Goal: Task Accomplishment & Management: Complete application form

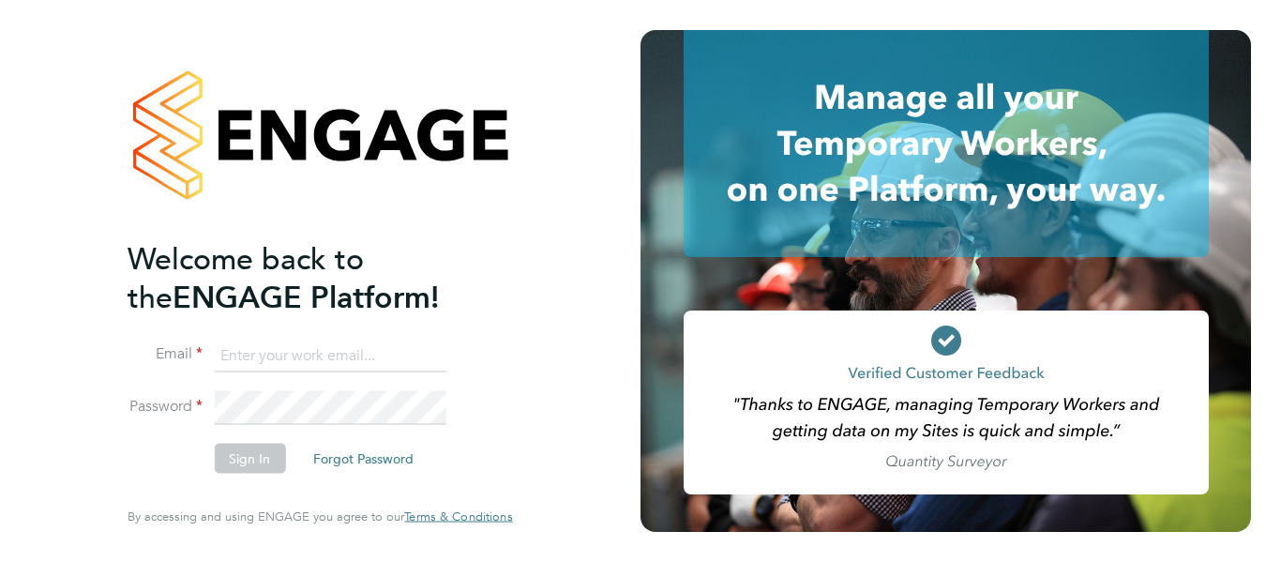
type input "[PERSON_NAME][EMAIL_ADDRESS][PERSON_NAME][DOMAIN_NAME]"
click at [501, 291] on div "Welcome back to the ENGAGE Platform! Email [PERSON_NAME][EMAIL_ADDRESS][PERSON_…" at bounding box center [320, 277] width 384 height 494
click at [233, 463] on button "Sign In" at bounding box center [249, 458] width 71 height 30
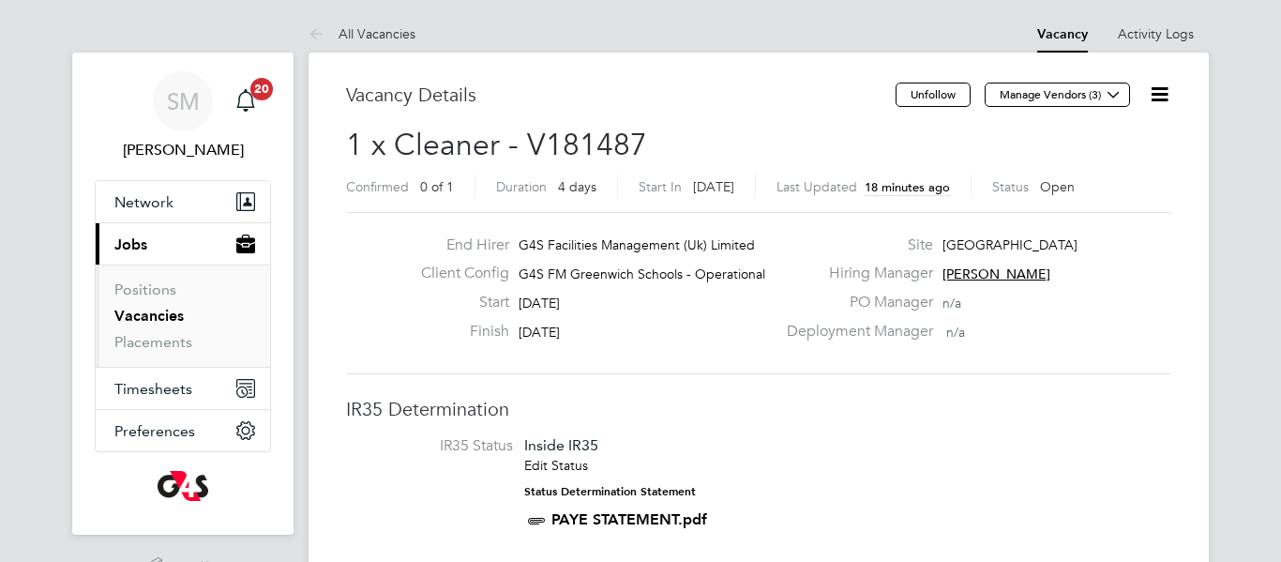
click at [709, 331] on div "Finish [DATE]" at bounding box center [590, 336] width 369 height 29
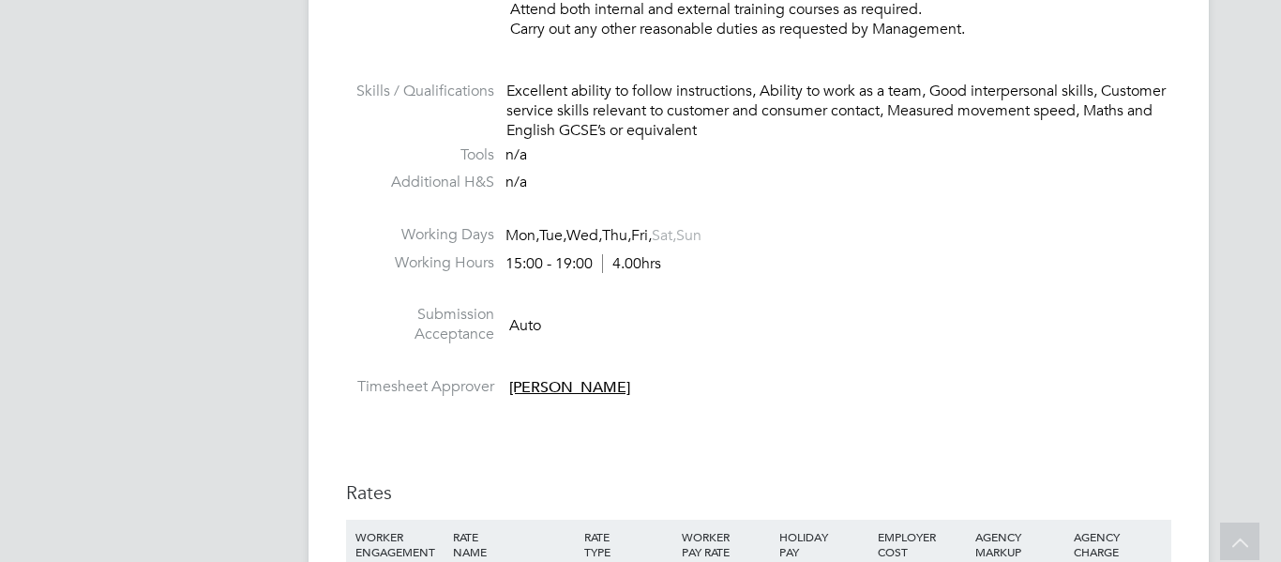
scroll to position [1463, 0]
